Goal: Communication & Community: Answer question/provide support

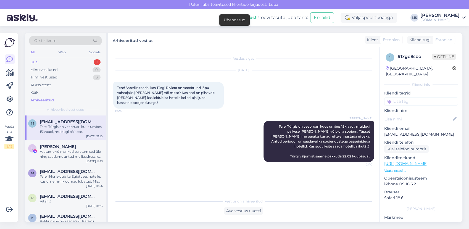
click at [71, 62] on div "Uus 1" at bounding box center [65, 62] width 72 height 8
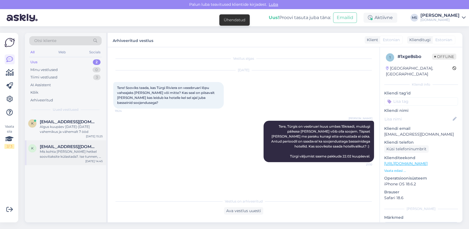
click at [62, 150] on div "Mis kohta [PERSON_NAME] hetkel soovitaksite külastada?. Ise tunnen, et võiks ol…" at bounding box center [71, 154] width 63 height 10
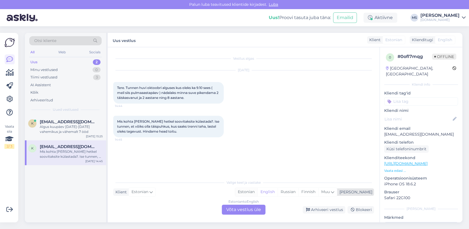
click at [257, 194] on div "Estonian" at bounding box center [246, 192] width 22 height 8
click at [257, 207] on div "Estonian to Estonian Võta vestlus üle" at bounding box center [244, 210] width 44 height 10
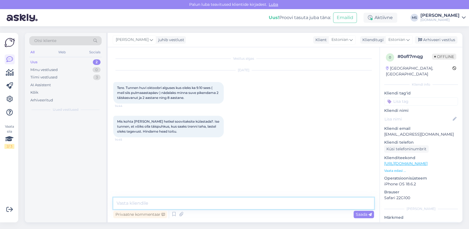
click at [250, 200] on textarea at bounding box center [243, 203] width 261 height 12
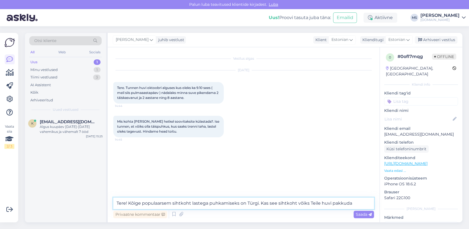
type textarea "Tere! Kõige populaarsem sihtkoht lastega puhkamiseks on Türgi. Kas see sihtkoht…"
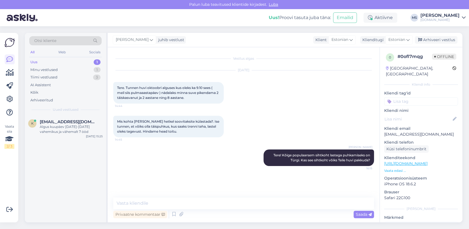
drag, startPoint x: 77, startPoint y: 131, endPoint x: 110, endPoint y: 132, distance: 32.6
click at [77, 131] on div "Algus kuupäev [DATE]-[DATE] vahemikus ja vähemalt 7 ööd" at bounding box center [71, 129] width 63 height 10
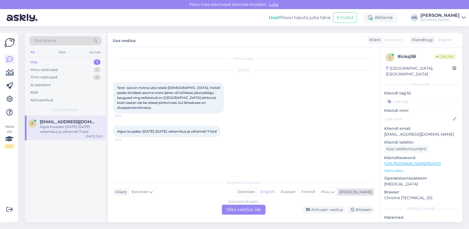
click at [257, 192] on div "Estonian" at bounding box center [246, 192] width 22 height 8
click at [258, 205] on div "Estonian to Estonian Võta vestlus üle" at bounding box center [244, 210] width 44 height 10
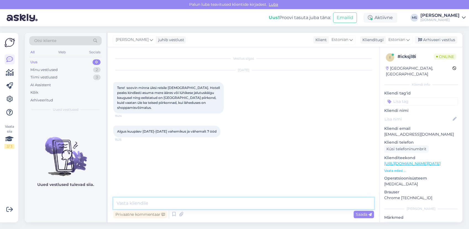
click at [255, 202] on textarea at bounding box center [243, 203] width 261 height 12
type textarea "Tere! Vaatame [PERSON_NAME] saadame Teile pakkumised esimesel võimalusel meilil…"
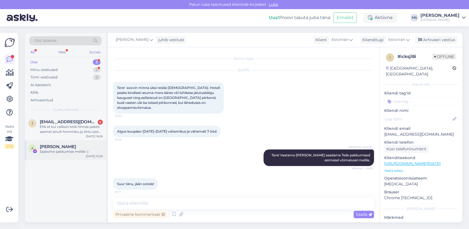
click at [89, 153] on div "Saatsime pakkumise meilile :)" at bounding box center [71, 151] width 63 height 5
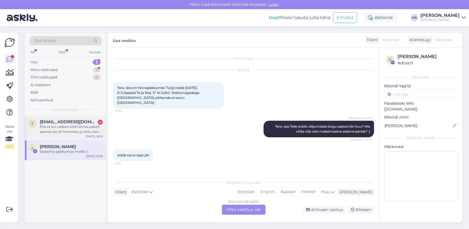
scroll to position [171, 0]
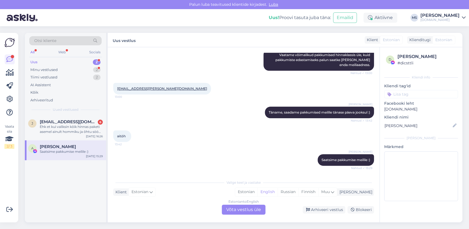
click at [53, 60] on div "Uus 2" at bounding box center [65, 62] width 72 height 8
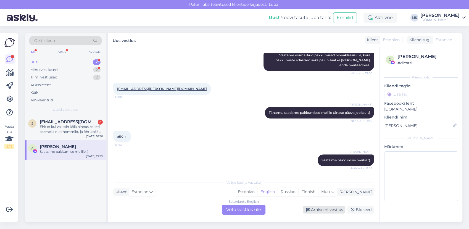
click at [322, 208] on div "Arhiveeri vestlus" at bounding box center [324, 209] width 43 height 7
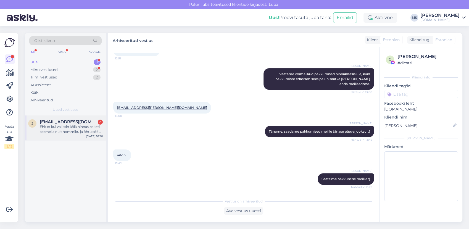
click at [68, 134] on div "[PERSON_NAME] [PERSON_NAME][EMAIL_ADDRESS][DOMAIN_NAME] 6 Ehk et kui valiksin k…" at bounding box center [65, 127] width 81 height 25
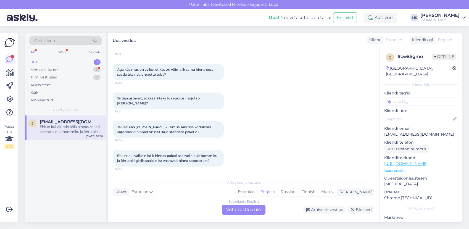
scroll to position [71, 0]
click at [60, 64] on div "Uus 1" at bounding box center [65, 62] width 72 height 8
click at [60, 65] on div "Uus 1" at bounding box center [65, 62] width 72 height 8
click at [59, 67] on div "Minu vestlused 2" at bounding box center [65, 70] width 72 height 8
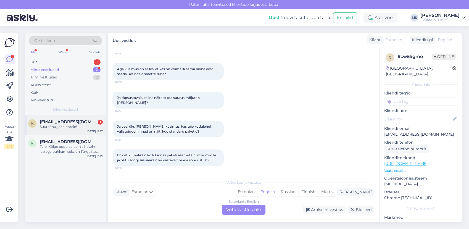
click at [67, 119] on span "[EMAIL_ADDRESS][DOMAIN_NAME]" at bounding box center [68, 121] width 57 height 5
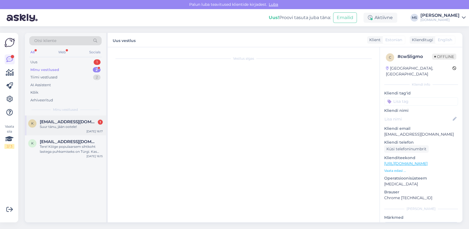
scroll to position [0, 0]
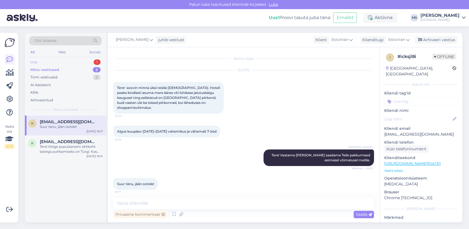
click at [61, 63] on div "Uus 1" at bounding box center [65, 62] width 72 height 8
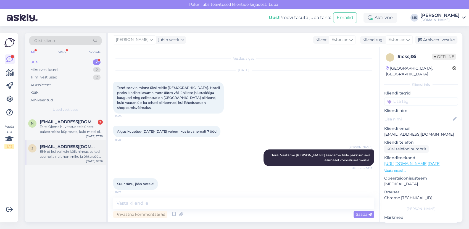
click at [66, 151] on div "Ehk et kui valiksin kõik hinnas paketi asemel ainult hommiku ja õhtu söögi siis…" at bounding box center [71, 154] width 63 height 10
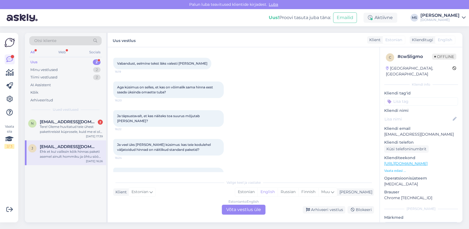
scroll to position [71, 0]
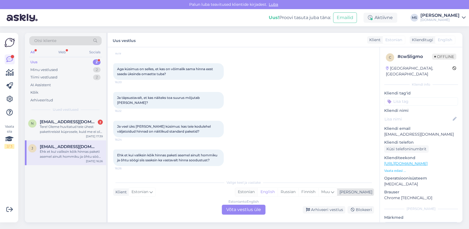
click at [257, 194] on div "Estonian" at bounding box center [246, 192] width 22 height 8
click at [253, 211] on div "Estonian to Estonian Võta vestlus üle" at bounding box center [244, 210] width 44 height 10
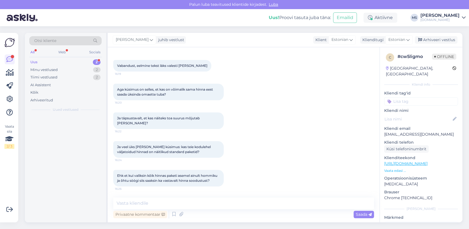
scroll to position [51, 0]
click at [240, 203] on textarea at bounding box center [243, 203] width 261 height 12
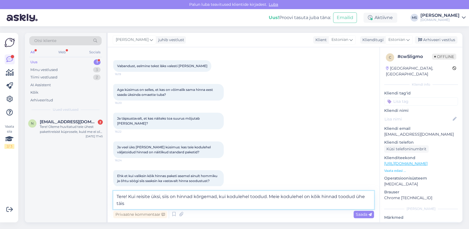
scroll to position [57, 0]
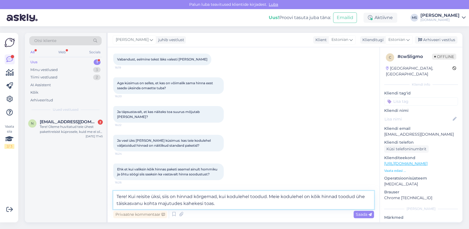
drag, startPoint x: 252, startPoint y: 193, endPoint x: 292, endPoint y: 228, distance: 53.8
click at [292, 229] on html "[PERSON_NAME] teavitused klientide kirjadest. Luba Uus! Proovi tasuta [PERSON_N…" at bounding box center [234, 114] width 469 height 229
click at [269, 198] on textarea "Tere! Kui reisite üksi, siis on hinnad kõrgemad, kui kodulehel toodud. Meie kod…" at bounding box center [243, 200] width 261 height 18
click at [272, 197] on textarea "Tere! Kui reisite üksi, siis on hinnad kõrgemad, kui kodulehel toodud. Meie kod…" at bounding box center [243, 200] width 261 height 18
click at [270, 193] on textarea "Tere! Kui reisite üksi, siis on hinnad kõrgemad, kui kodulehel toodud. Meie kod…" at bounding box center [243, 200] width 261 height 18
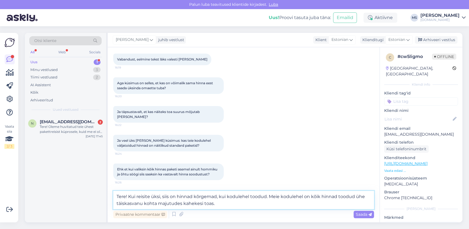
drag, startPoint x: 268, startPoint y: 195, endPoint x: 130, endPoint y: 196, distance: 138.0
click at [130, 196] on textarea "Tere! Kui reisite üksi, siis on hinnad kõrgemad, kui kodulehel toodud. Meie kod…" at bounding box center [243, 200] width 261 height 18
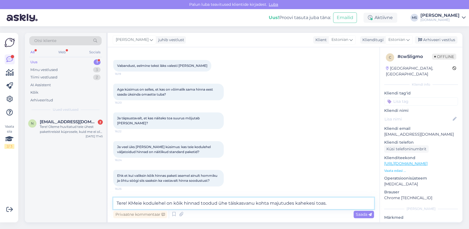
scroll to position [51, 0]
click at [336, 202] on textarea "Tere! Meie kodulehel on kõik hinnad toodud ühe täiskasvanu kohta majutudes kahe…" at bounding box center [243, 203] width 261 height 12
paste textarea "ui reisite üksi, siis on hinnad kõrgemad, kui kodulehel toodud."
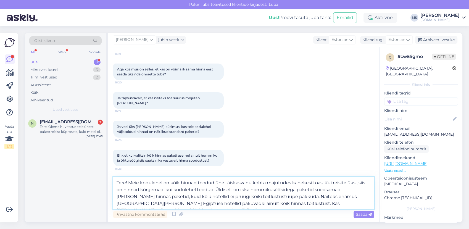
scroll to position [71, 0]
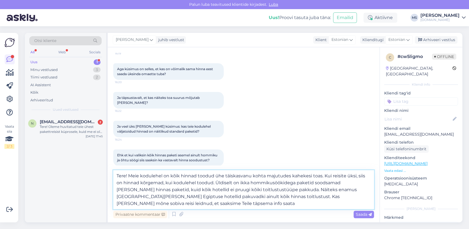
type textarea "Tere! Meie kodulehel on kõik hinnad toodud ühe täiskasvanu kohta majutudes kahe…"
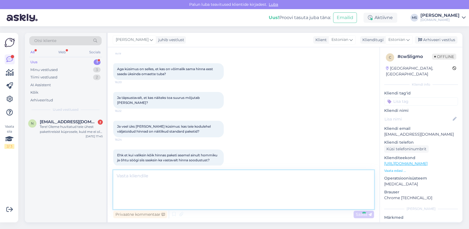
scroll to position [109, 0]
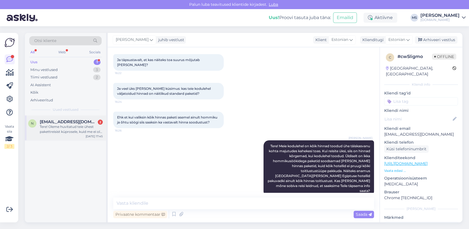
click at [60, 127] on div "Tere! Oleme huvitatud teie ühest pakettreisist küprosele, kuid me ei ole kursis…" at bounding box center [71, 129] width 63 height 10
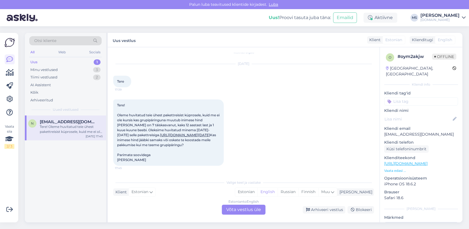
click at [202, 133] on link "[URL][DOMAIN_NAME][DATE]" at bounding box center [185, 135] width 50 height 4
drag, startPoint x: 434, startPoint y: 125, endPoint x: 385, endPoint y: 128, distance: 48.7
click at [384, 131] on p "[EMAIL_ADDRESS][DOMAIN_NAME]" at bounding box center [421, 134] width 74 height 6
copy p "[EMAIL_ADDRESS][DOMAIN_NAME]"
click at [257, 193] on div "Estonian" at bounding box center [246, 192] width 22 height 8
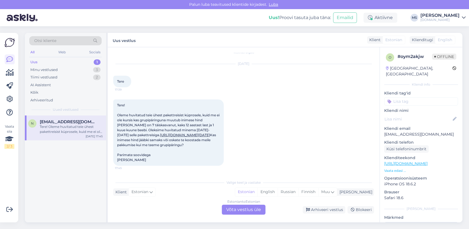
click at [254, 206] on div "Estonian to Estonian Võta vestlus üle" at bounding box center [244, 210] width 44 height 10
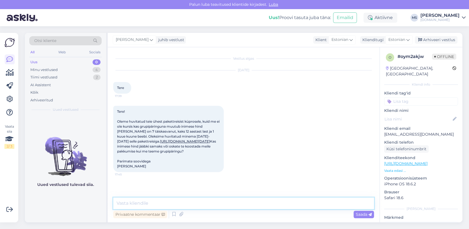
click at [241, 204] on textarea at bounding box center [243, 203] width 261 height 12
type textarea "Tere! Vastasime Teile [PERSON_NAME]! :)"
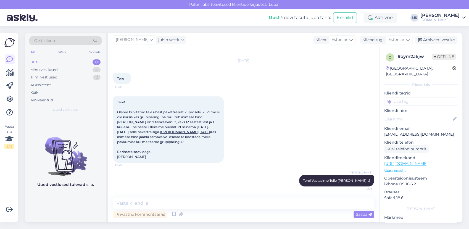
click at [182, 229] on div "Otsi kliente All Web Socials Uus 0 Minu vestlused 4 Tiimi vestlused 2 AI Assist…" at bounding box center [245, 127] width 447 height 203
click at [73, 68] on div "Minu vestlused 4" at bounding box center [65, 70] width 72 height 8
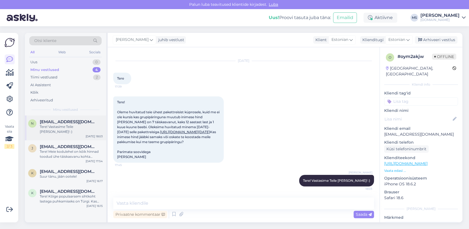
click at [62, 124] on div "Tere! Vastasime Teile [PERSON_NAME]! :)" at bounding box center [71, 129] width 63 height 10
click at [422, 41] on div "Arhiveeri vestlus" at bounding box center [436, 39] width 43 height 7
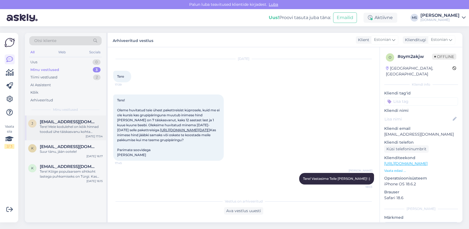
click at [75, 134] on div "[PERSON_NAME] [PERSON_NAME][EMAIL_ADDRESS][DOMAIN_NAME] Tere! Meie kodulehel on…" at bounding box center [65, 127] width 81 height 25
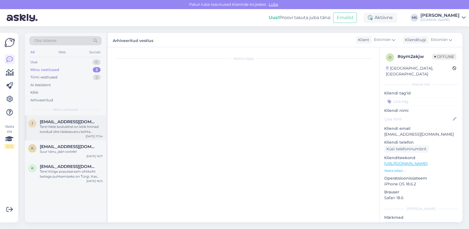
scroll to position [109, 0]
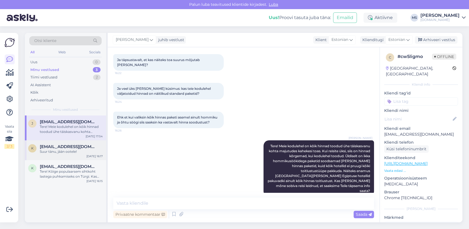
click at [73, 147] on span "[EMAIL_ADDRESS][DOMAIN_NAME]" at bounding box center [68, 146] width 57 height 5
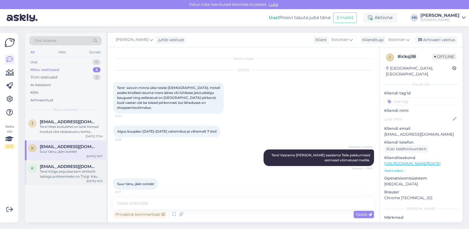
click at [73, 168] on span "[EMAIL_ADDRESS][DOMAIN_NAME]" at bounding box center [68, 166] width 57 height 5
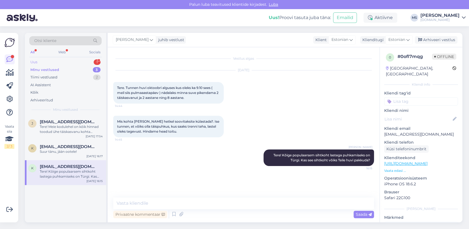
click at [51, 61] on div "Uus 1" at bounding box center [65, 62] width 72 height 8
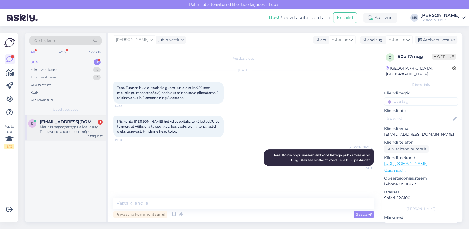
click at [68, 125] on div "Меня интересует тур на Майорку- Пальма нова конец сентября начало октября на 10…" at bounding box center [71, 129] width 63 height 10
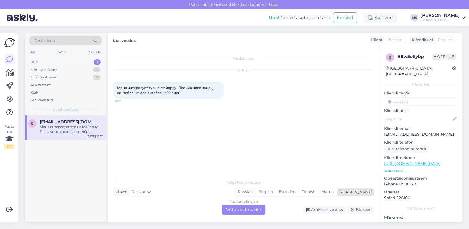
click at [255, 193] on div "Russian" at bounding box center [245, 192] width 20 height 8
click at [251, 212] on div "Russian to Russian Võta vestlus üle" at bounding box center [244, 210] width 44 height 10
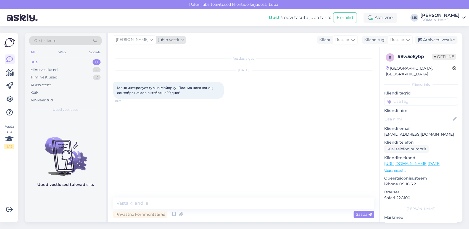
click at [142, 41] on span "[PERSON_NAME]" at bounding box center [132, 40] width 33 height 6
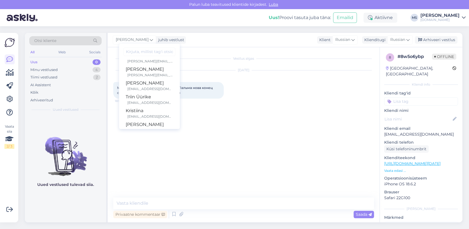
scroll to position [142, 0]
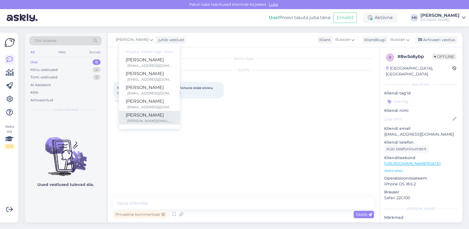
click at [147, 116] on div "[PERSON_NAME]" at bounding box center [149, 115] width 47 height 7
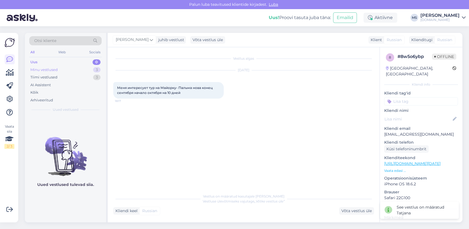
click at [65, 69] on div "Minu vestlused 3" at bounding box center [65, 70] width 72 height 8
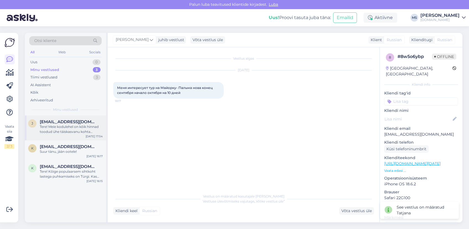
click at [68, 125] on div "Tere! Meie kodulehel on kõik hinnad toodud ühe täiskasvanu kohta majutudes kahe…" at bounding box center [71, 129] width 63 height 10
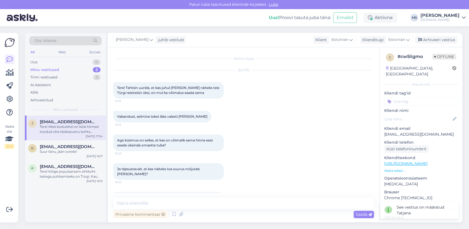
scroll to position [109, 0]
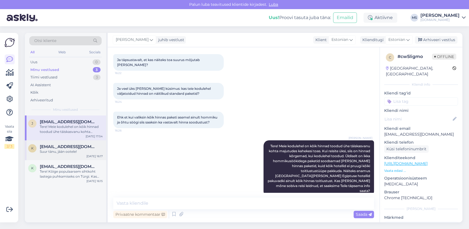
click at [76, 153] on div "Suur tänu, jään ootele!" at bounding box center [71, 151] width 63 height 5
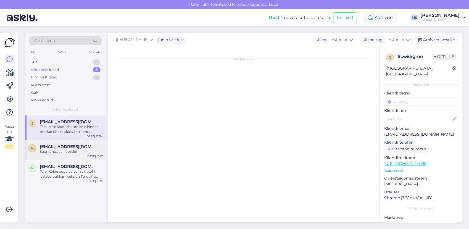
scroll to position [0, 0]
